Goal: Browse casually: Explore the website without a specific task or goal

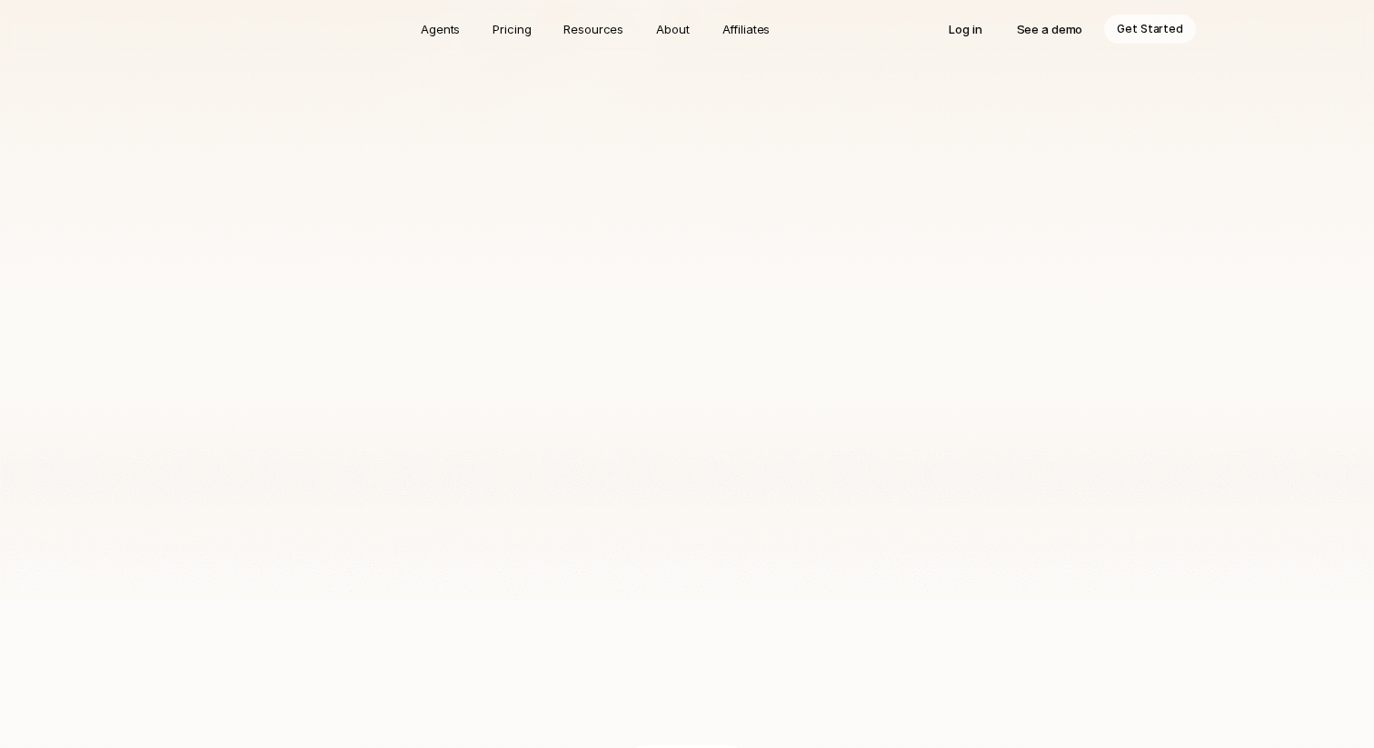
scroll to position [934, 0]
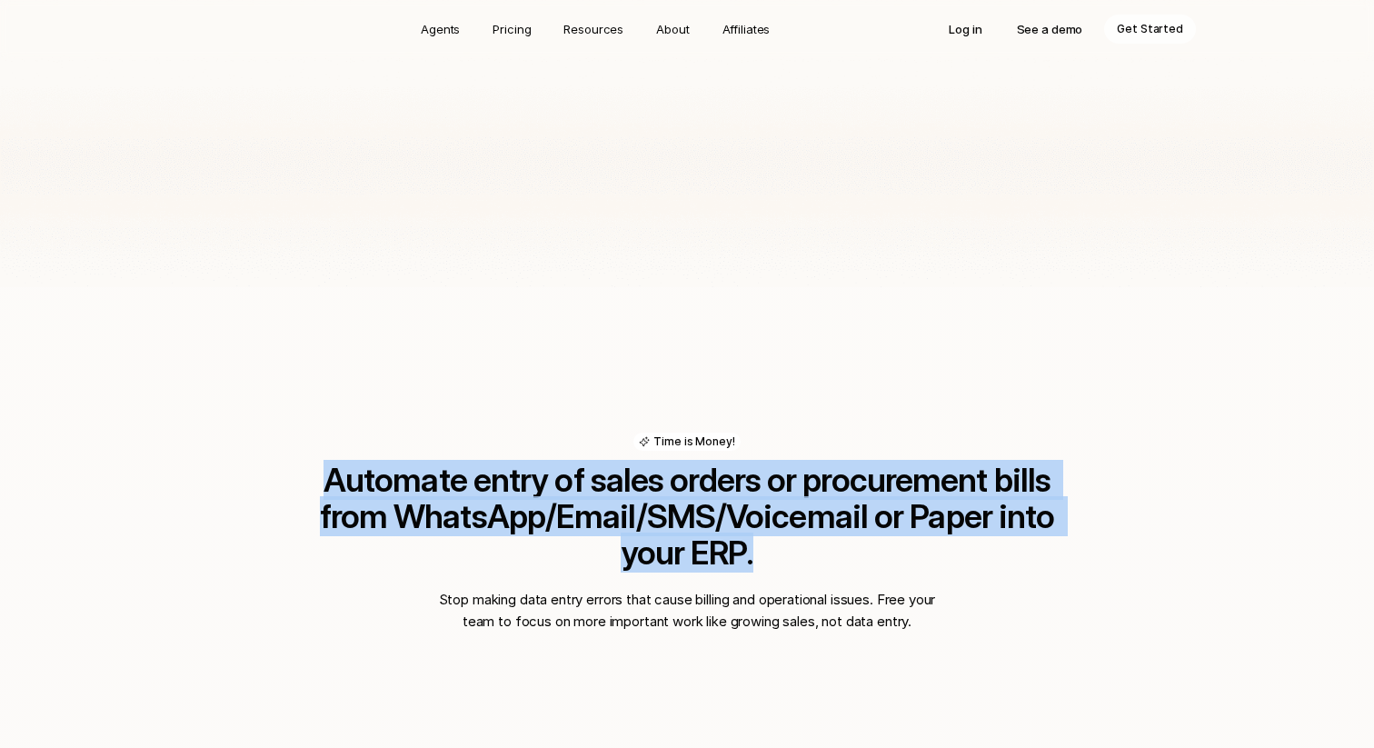
drag, startPoint x: 278, startPoint y: 465, endPoint x: 1013, endPoint y: 571, distance: 742.9
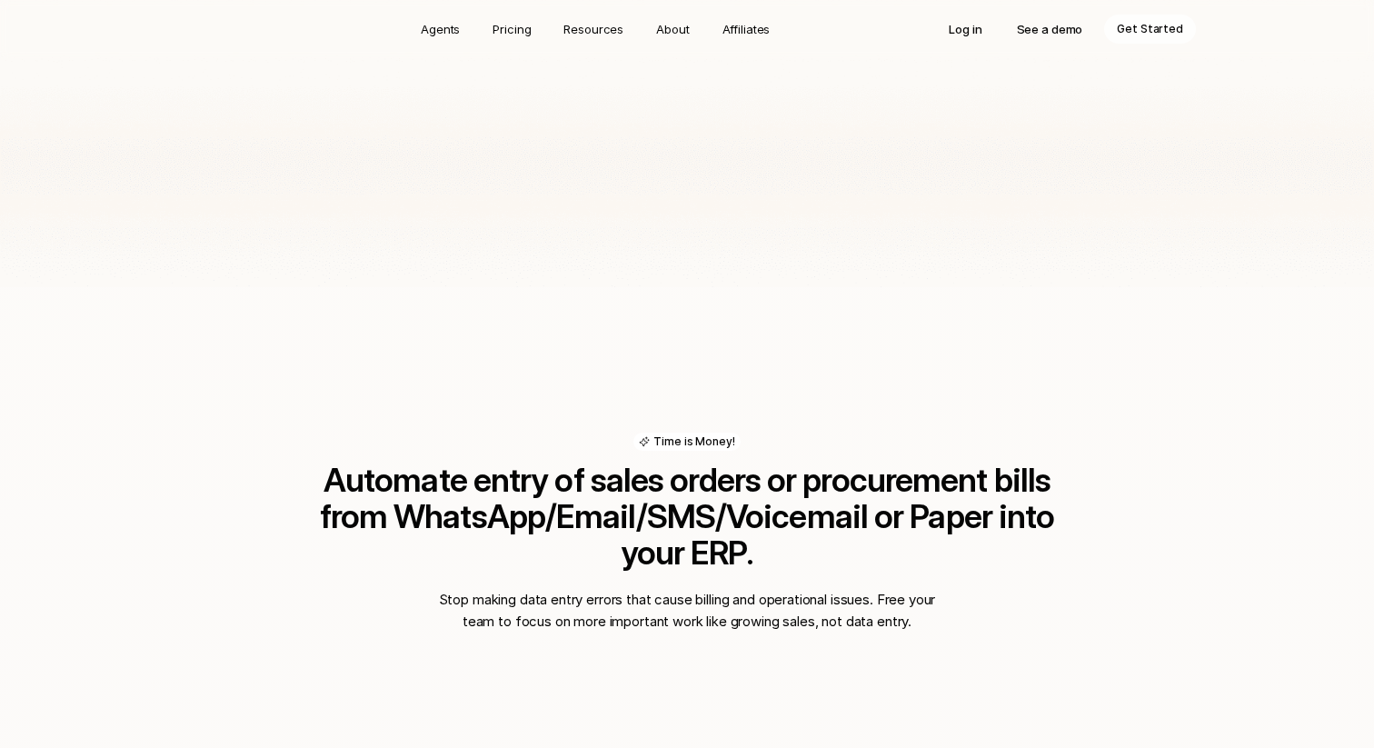
click at [1013, 571] on div "Time is Money! Automate entry of sales orders or procurement bills from WhatsAp…" at bounding box center [687, 533] width 800 height 200
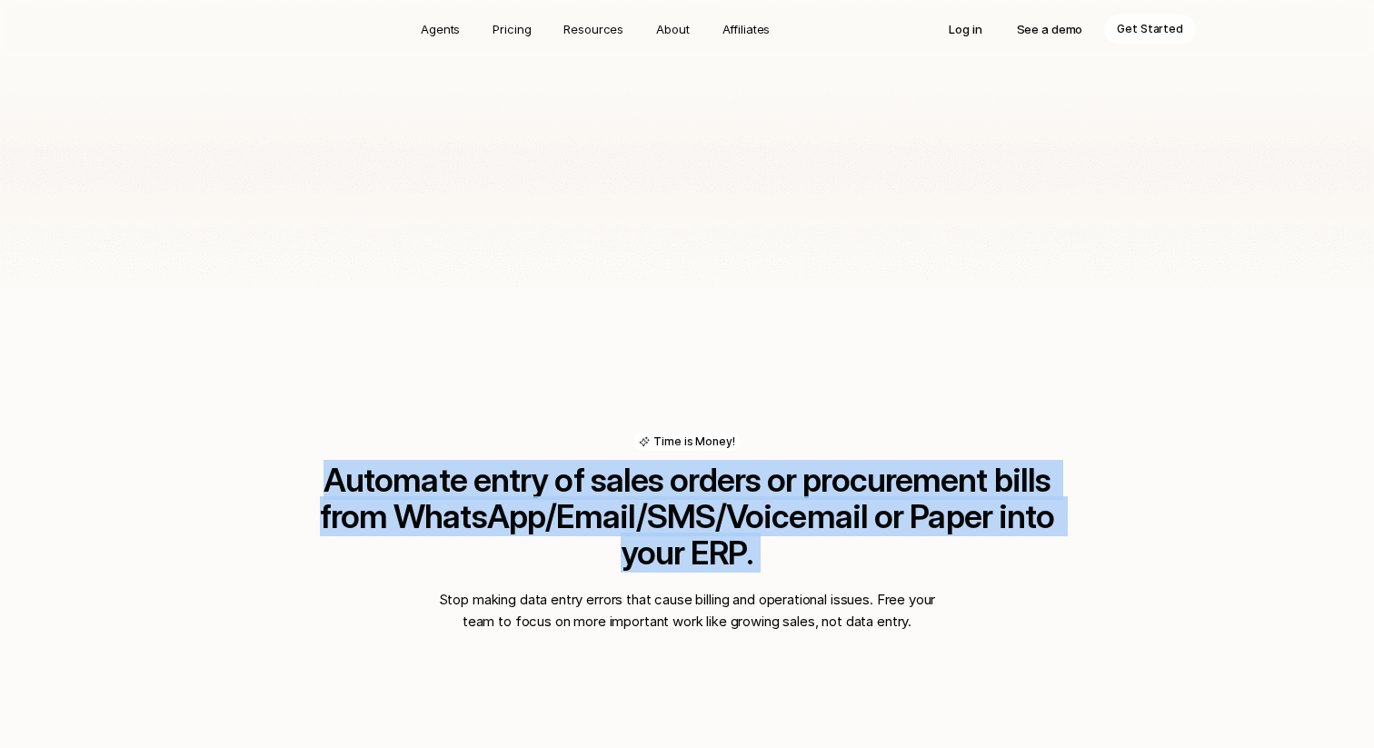
drag, startPoint x: 1013, startPoint y: 571, endPoint x: 993, endPoint y: 449, distance: 123.4
click at [993, 449] on div "Time is Money! Automate entry of sales orders or procurement bills from WhatsAp…" at bounding box center [687, 533] width 800 height 200
click at [993, 449] on div "Time is Money! Automate entry of sales orders or procurement bills from WhatsAp…" at bounding box center [687, 502] width 800 height 138
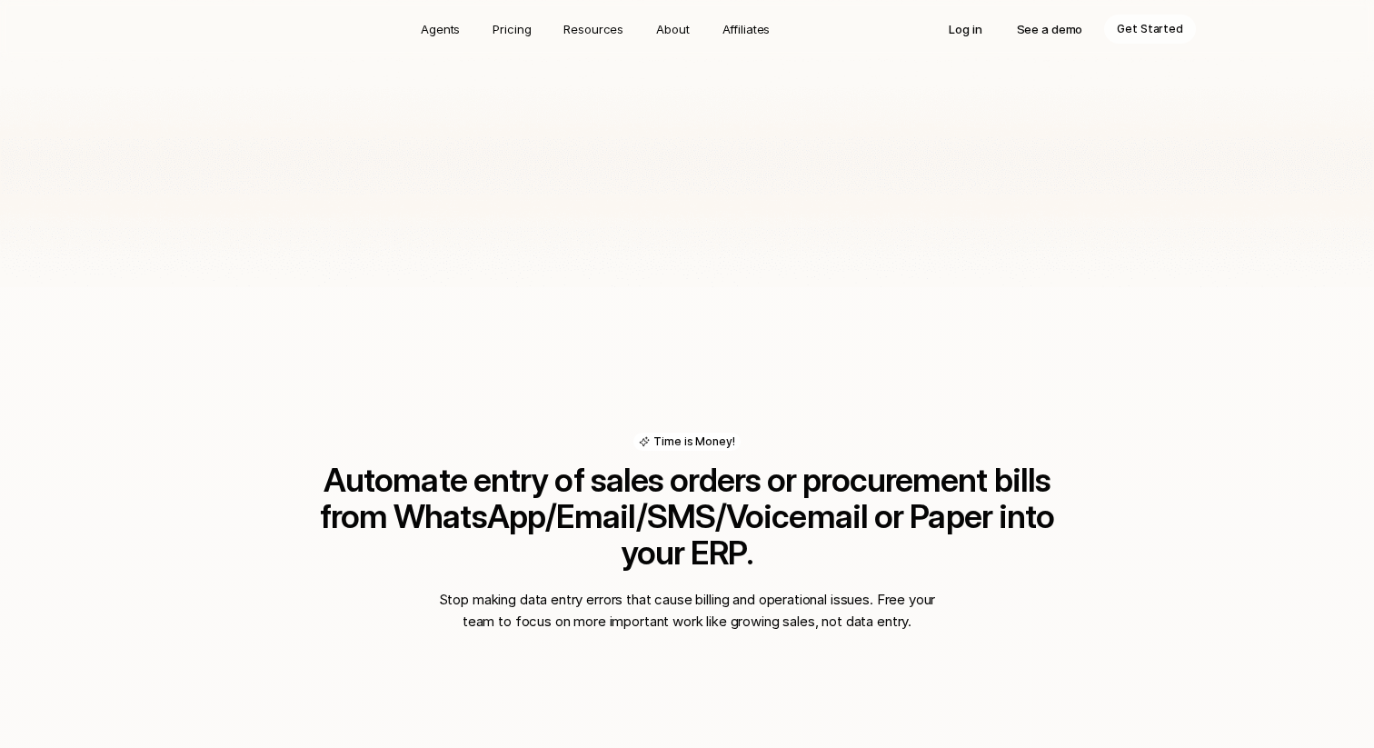
click at [993, 449] on div "Time is Money! Automate entry of sales orders or procurement bills from WhatsAp…" at bounding box center [687, 502] width 800 height 138
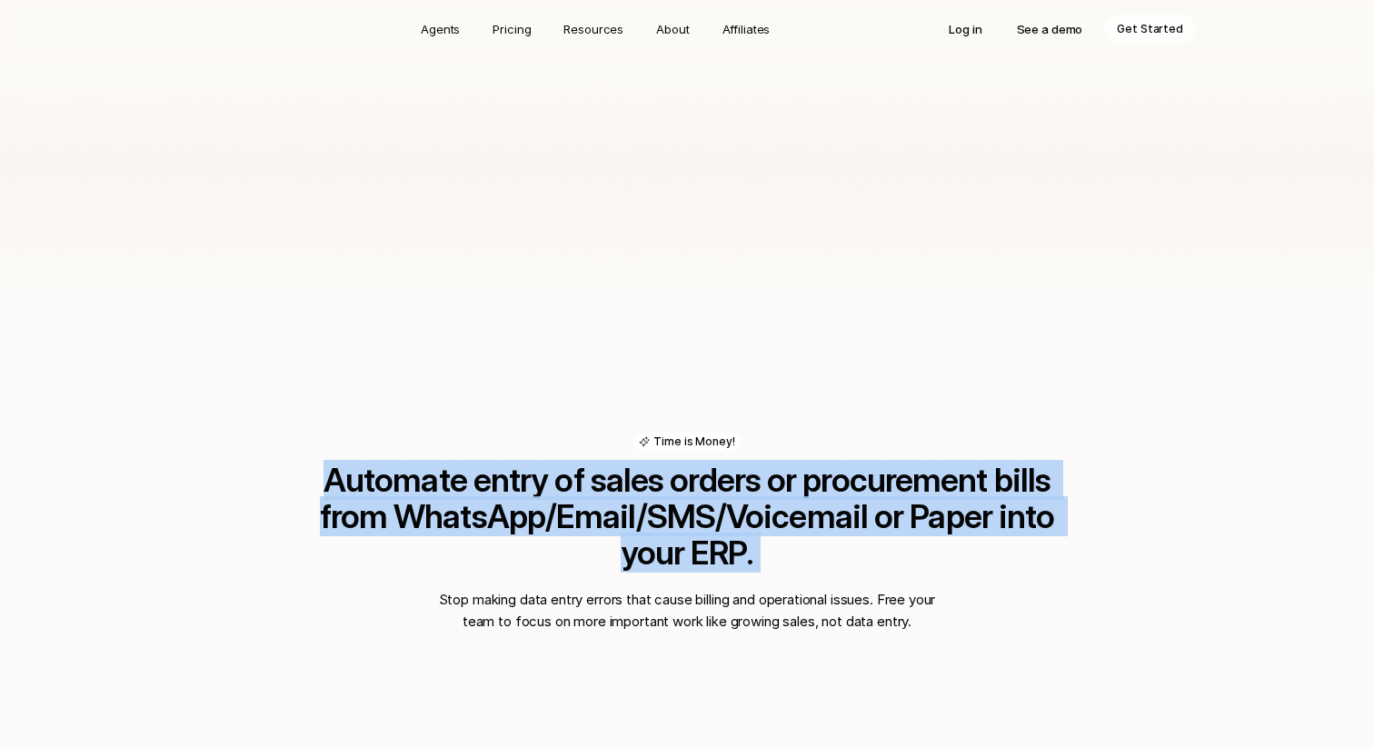
click at [993, 449] on div "Time is Money! Automate entry of sales orders or procurement bills from WhatsAp…" at bounding box center [687, 502] width 800 height 138
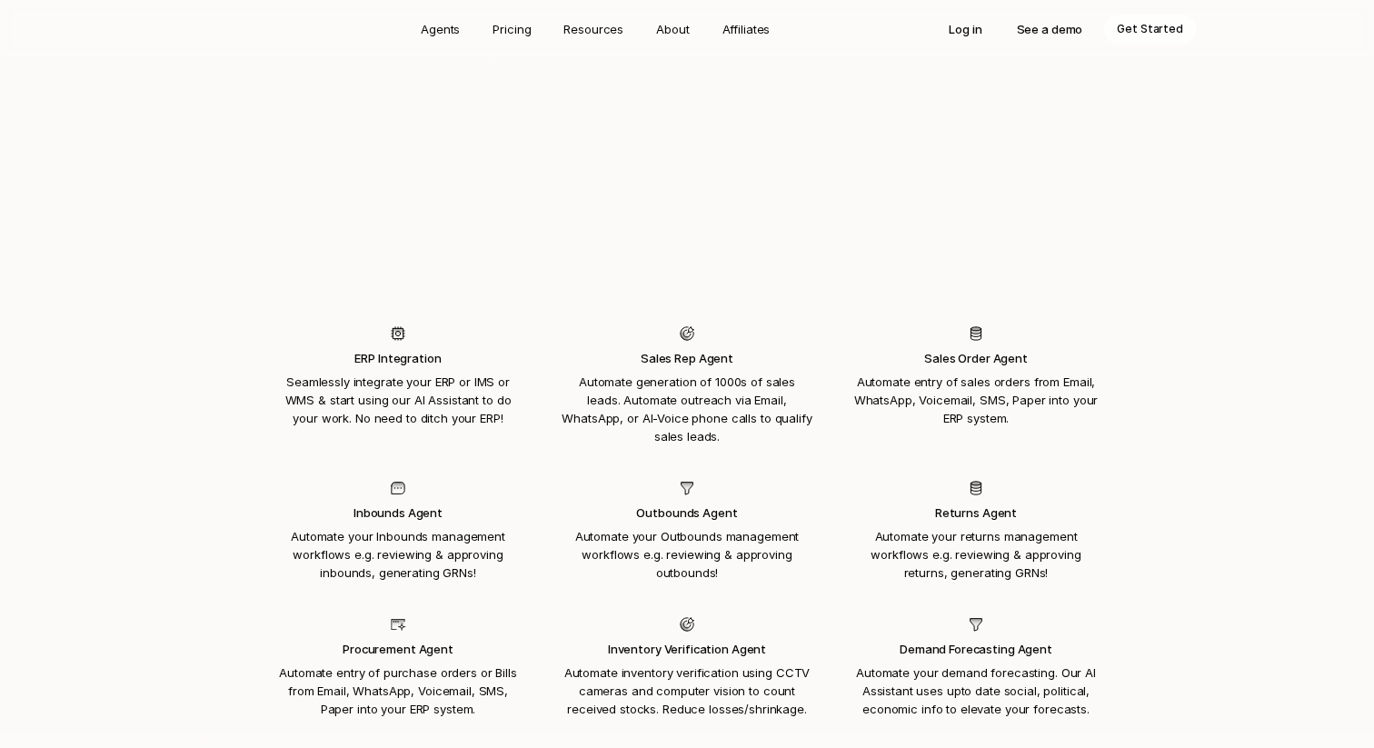
scroll to position [1762, 0]
